Goal: Navigation & Orientation: Find specific page/section

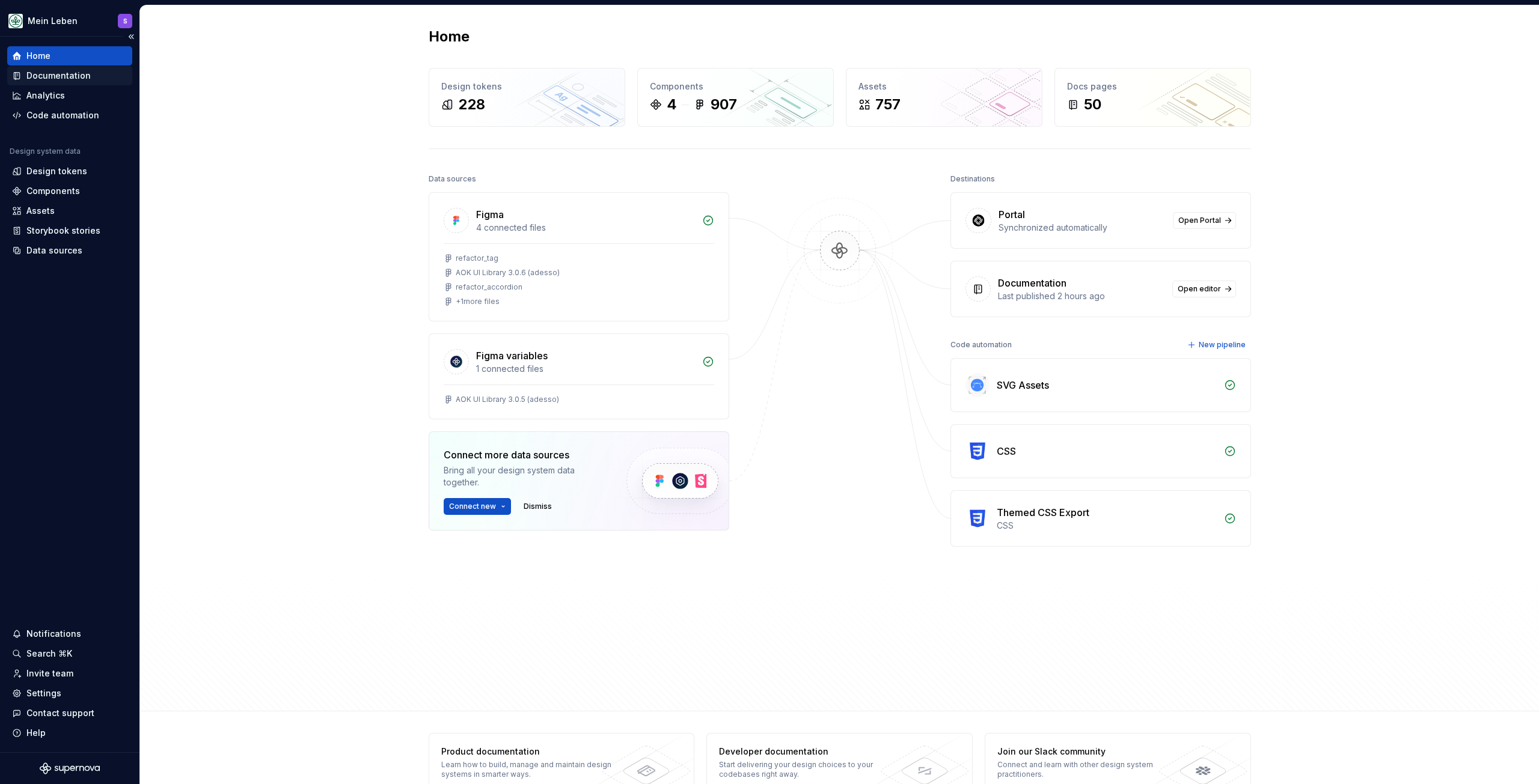
click at [72, 78] on div "Documentation" at bounding box center [59, 75] width 64 height 12
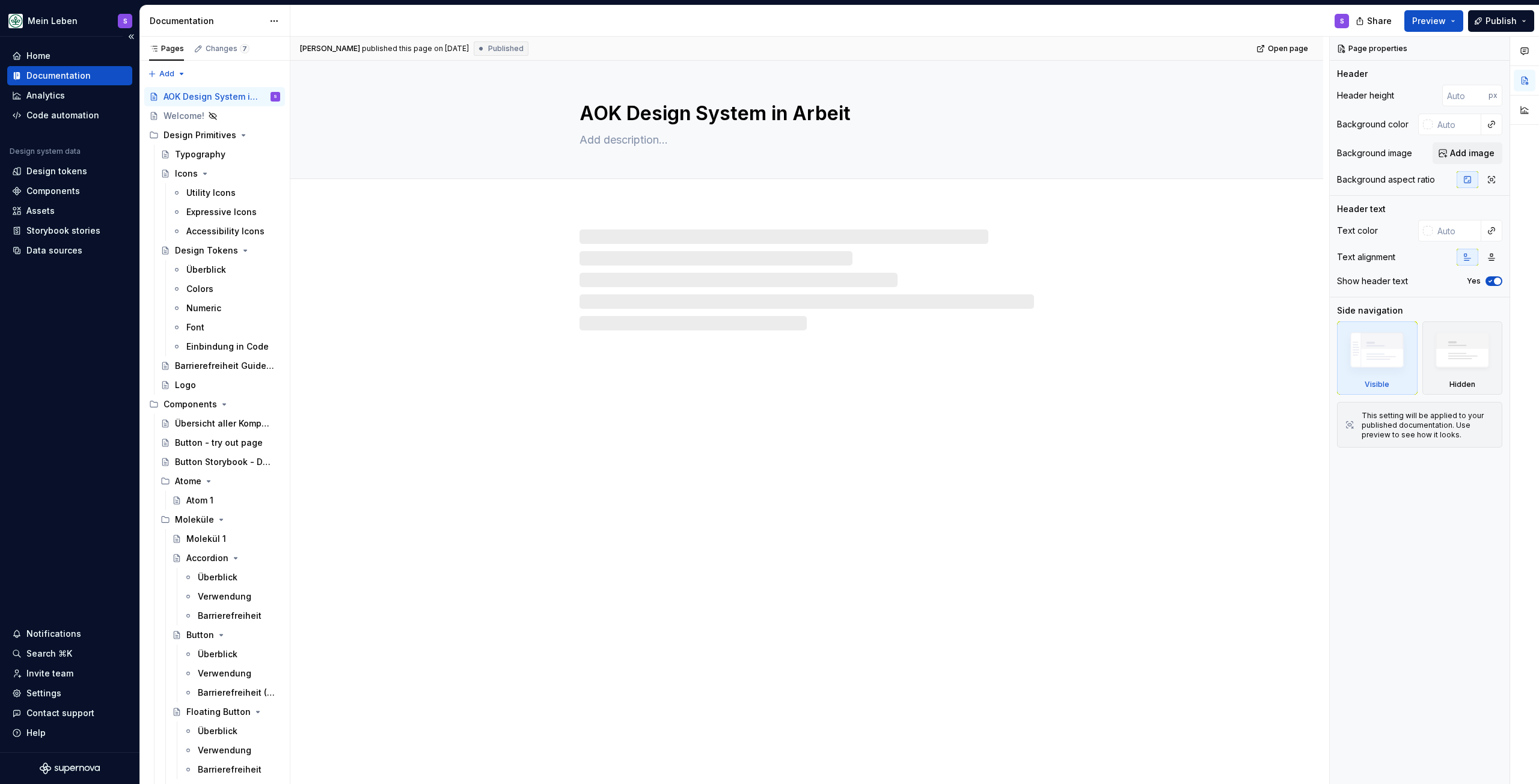
type textarea "*"
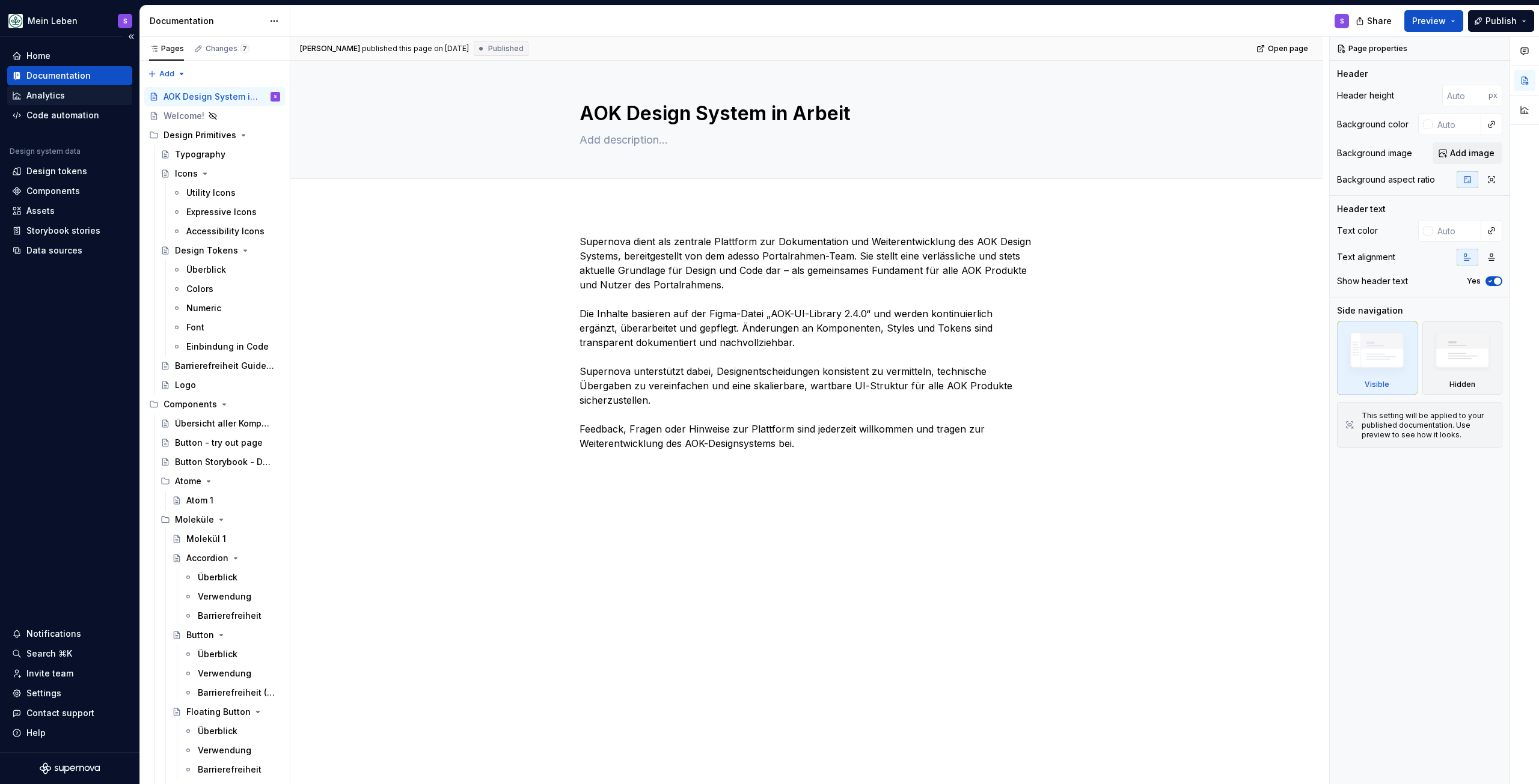
click at [61, 96] on div "Analytics" at bounding box center [46, 95] width 39 height 12
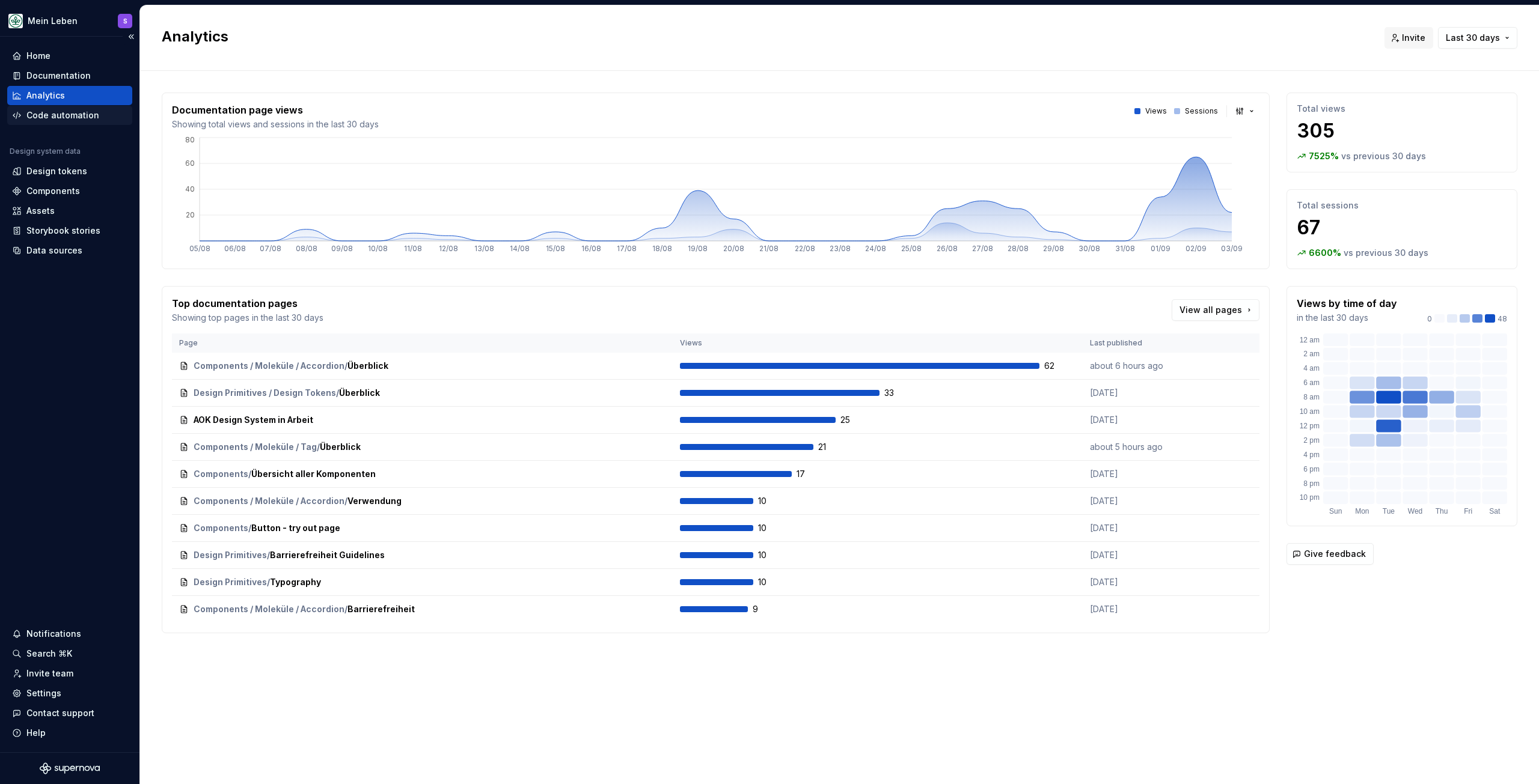
click at [60, 114] on div "Code automation" at bounding box center [62, 115] width 73 height 12
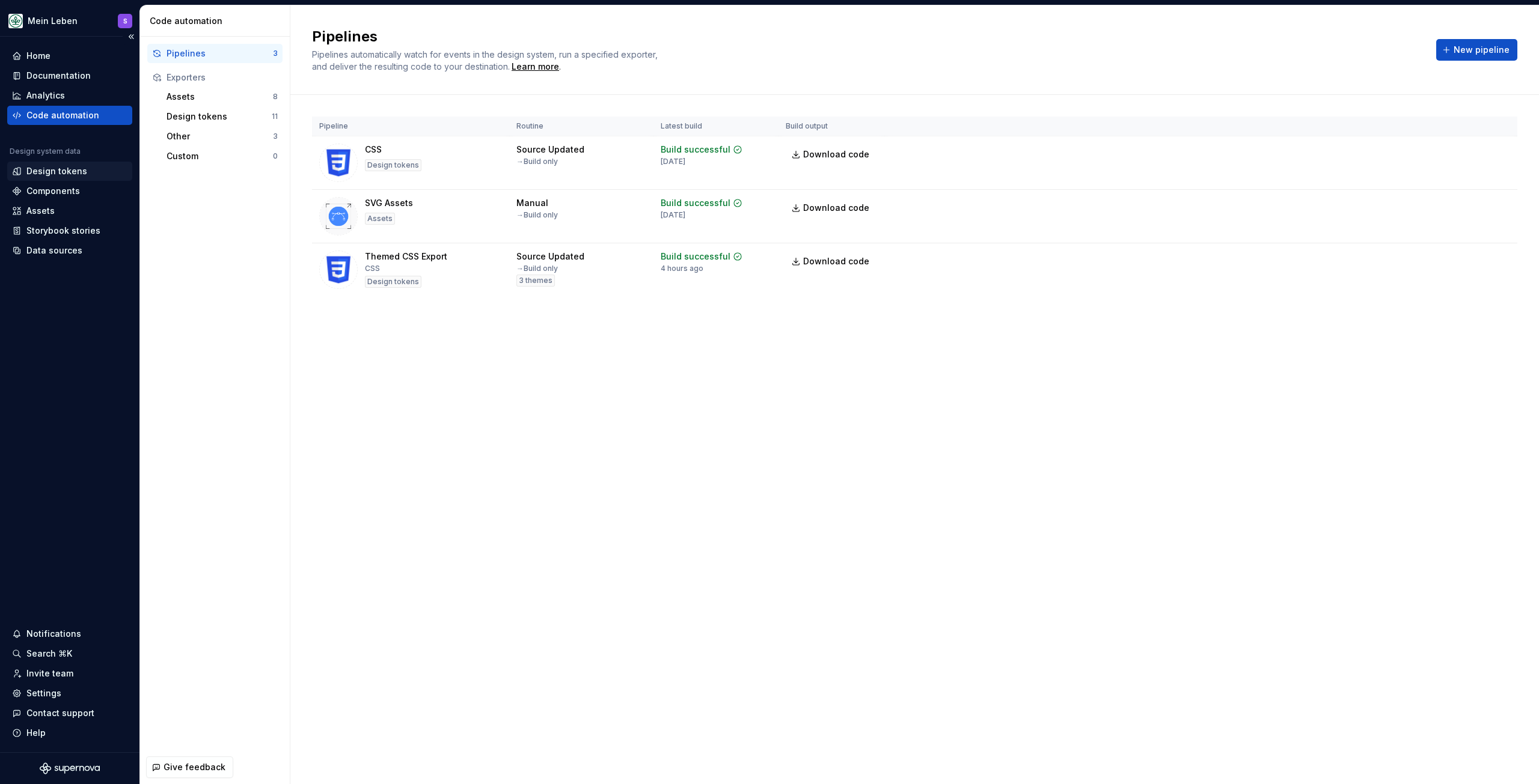
click at [78, 172] on div "Design tokens" at bounding box center [57, 171] width 60 height 12
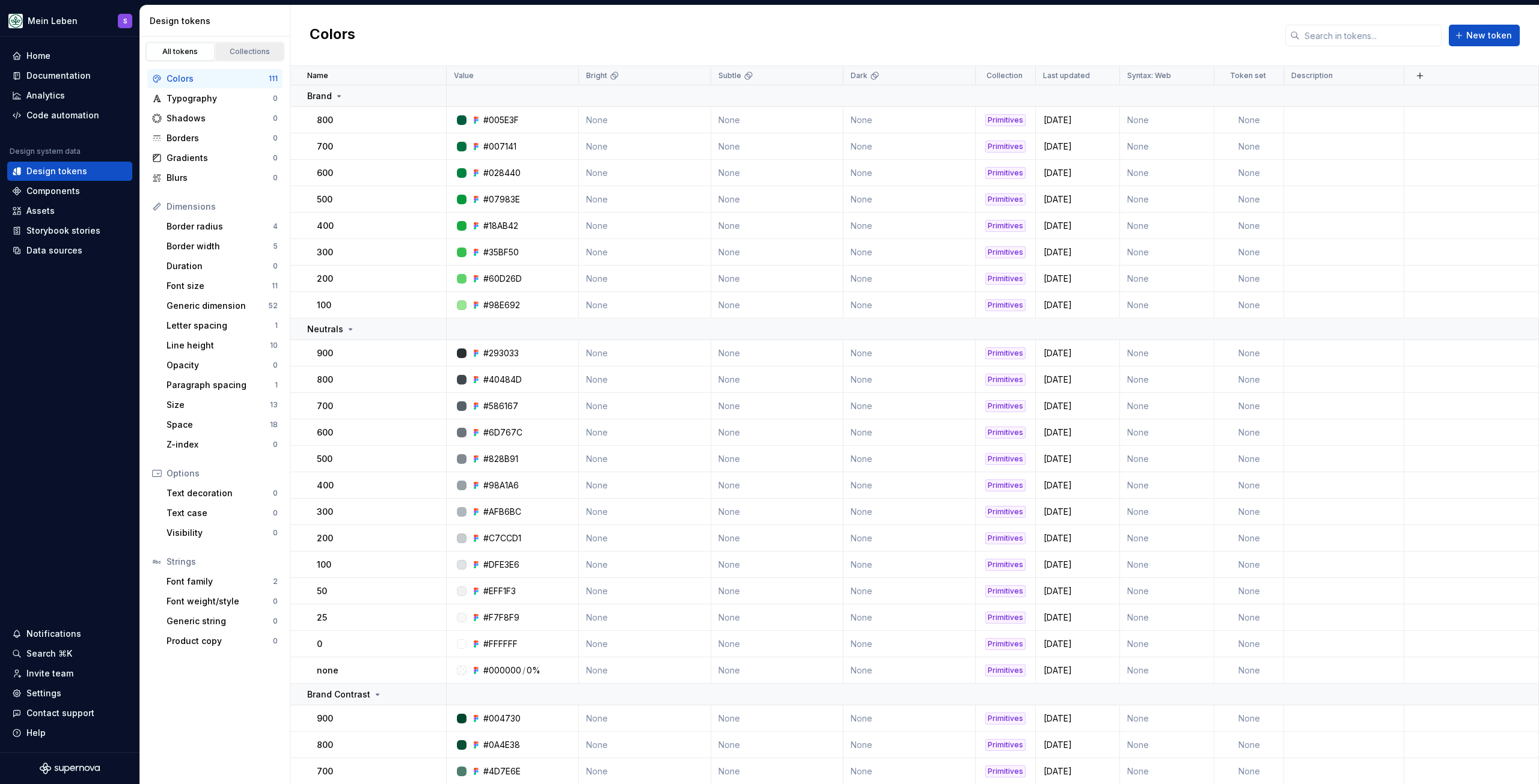
click at [244, 57] on link "Collections" at bounding box center [250, 51] width 69 height 18
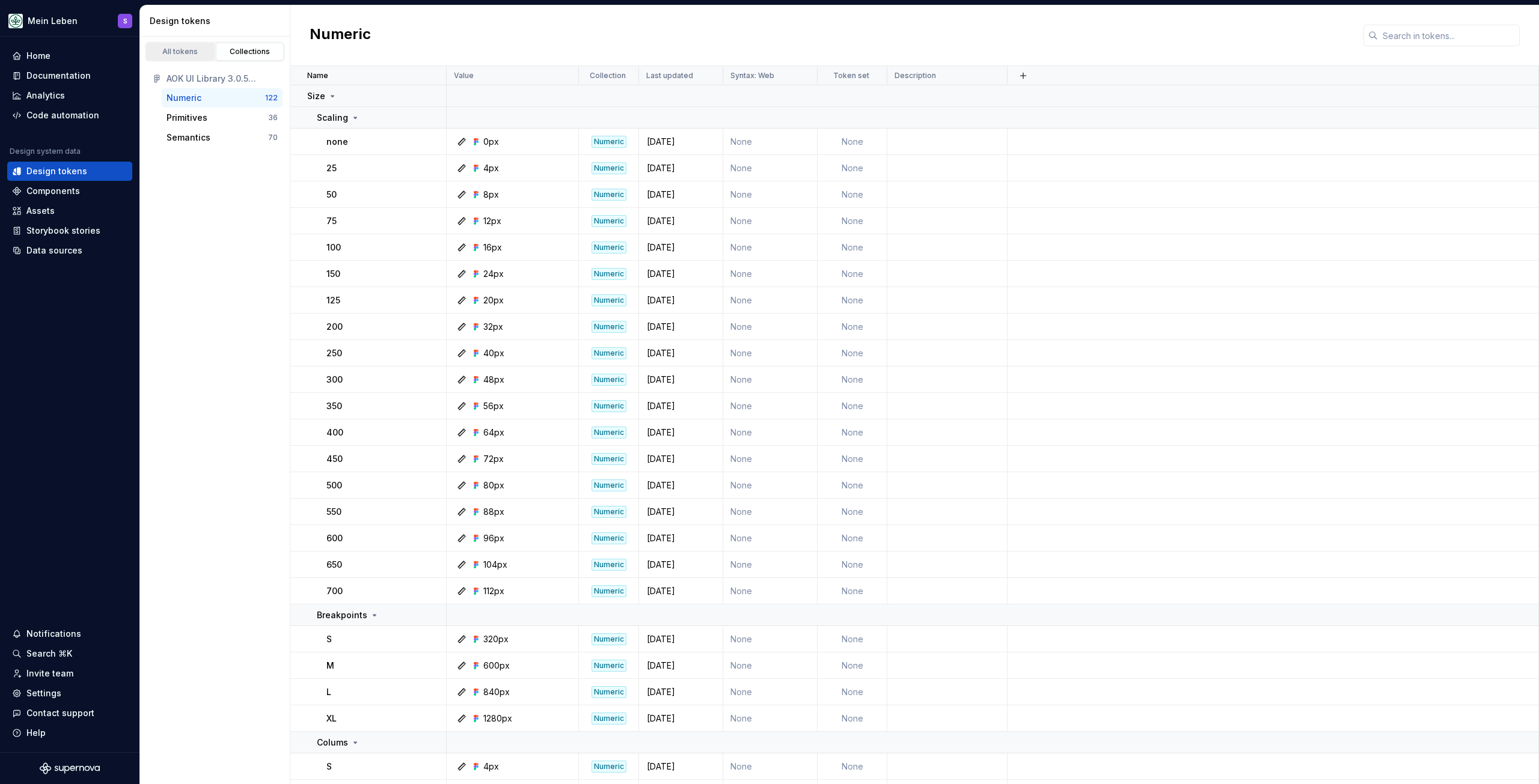
click at [189, 51] on div "All tokens" at bounding box center [180, 51] width 60 height 10
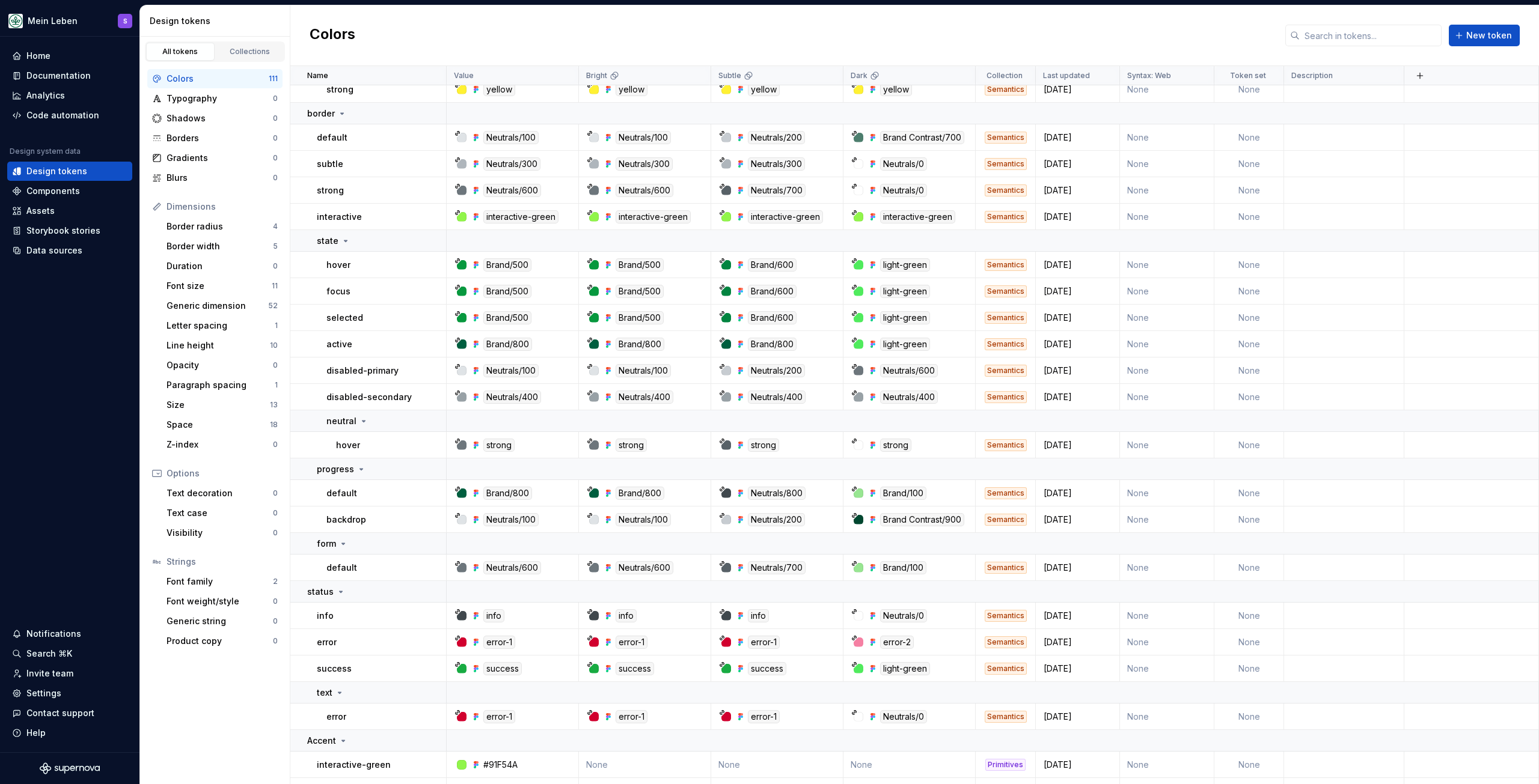
scroll to position [2464, 0]
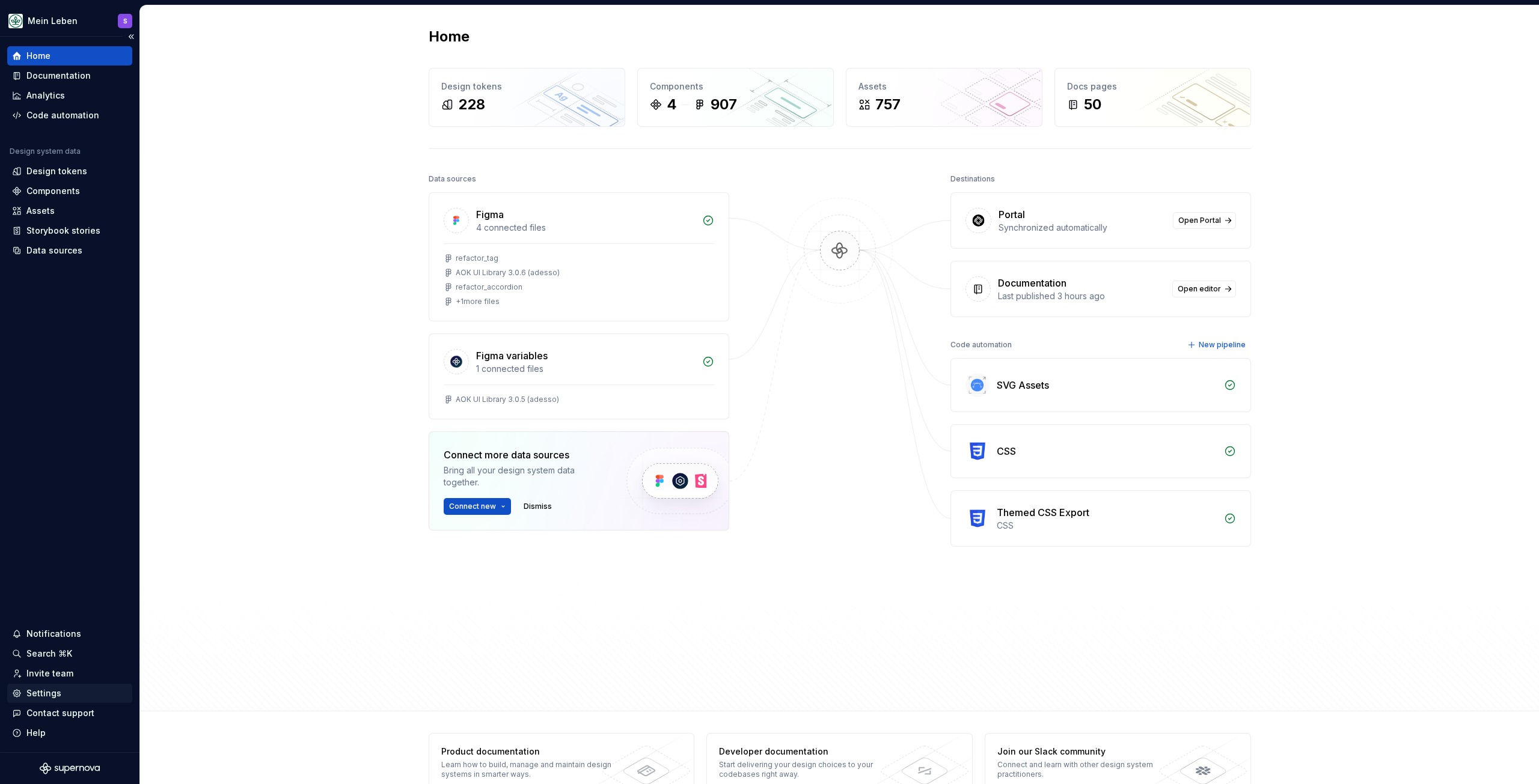
click at [45, 691] on div "Settings" at bounding box center [44, 693] width 35 height 12
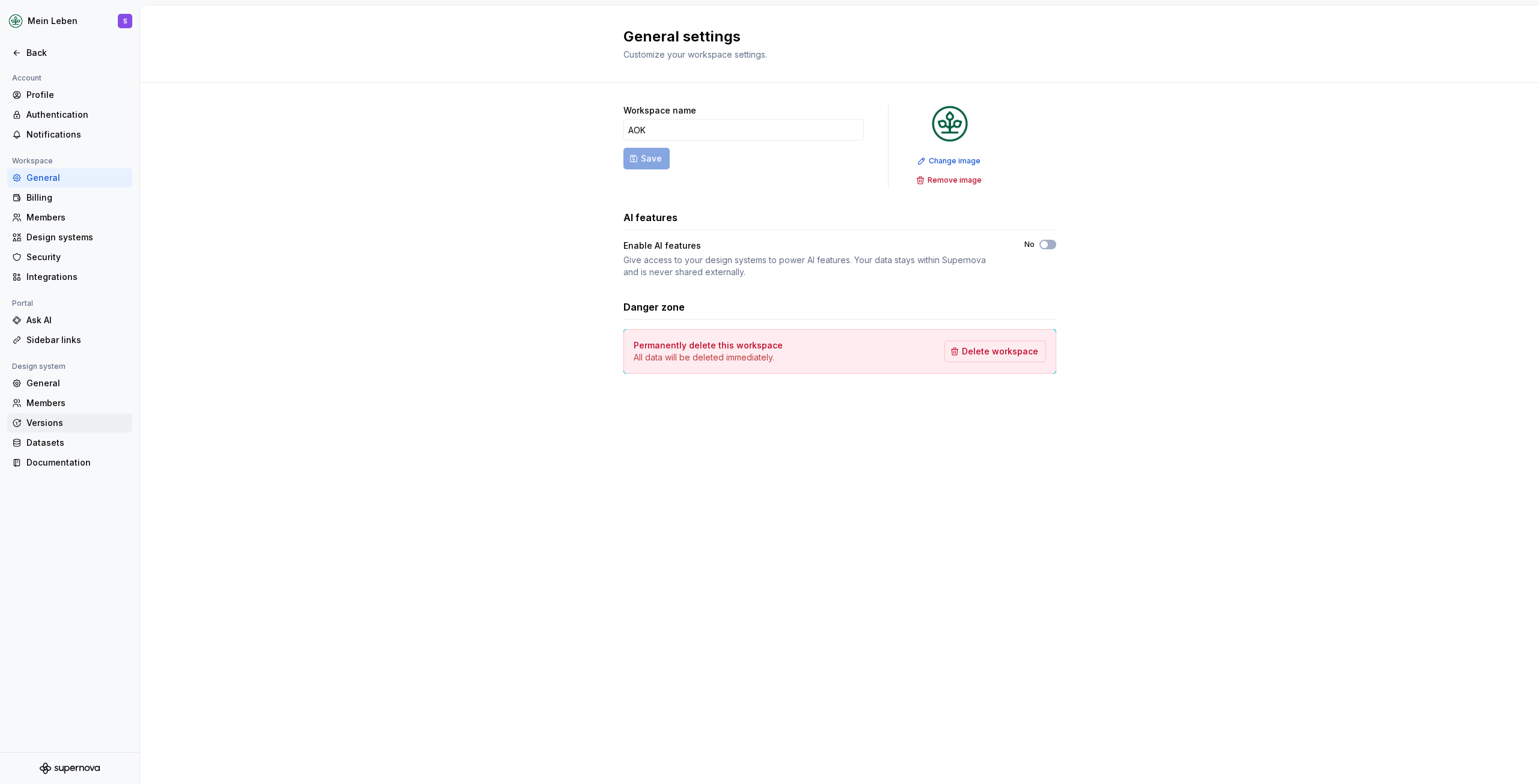
click at [57, 426] on div "Versions" at bounding box center [77, 423] width 101 height 12
